Goal: Navigation & Orientation: Understand site structure

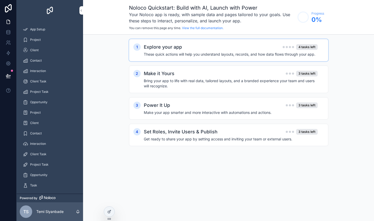
click at [149, 54] on div "Explore your app 4 tasks left These quick actions will help you understand layo…" at bounding box center [234, 50] width 180 height 14
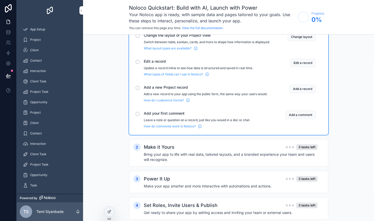
scroll to position [30, 0]
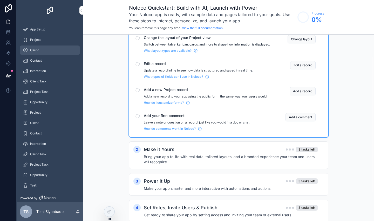
click at [54, 51] on div "Client" at bounding box center [50, 50] width 54 height 8
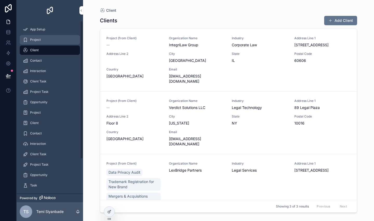
click at [39, 42] on span "Project" at bounding box center [35, 40] width 11 height 4
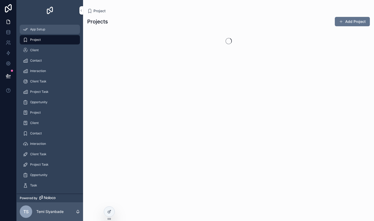
click at [44, 31] on span "App Setup" at bounding box center [37, 29] width 15 height 4
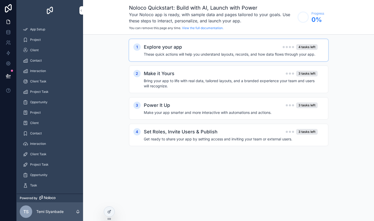
click at [163, 57] on h4 "These quick actions will help you understand layouts, records, and how data flo…" at bounding box center [231, 54] width 174 height 5
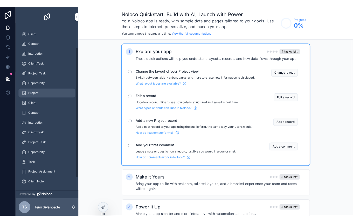
scroll to position [39, 0]
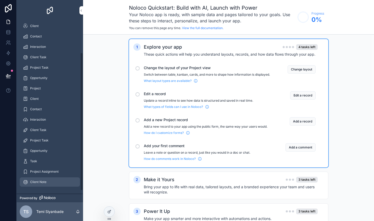
click at [32, 180] on span "Client Note" at bounding box center [38, 182] width 16 height 4
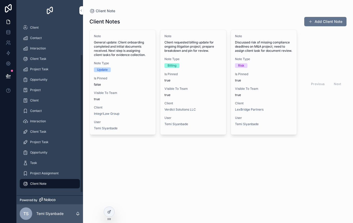
scroll to position [37, 0]
